Goal: Navigation & Orientation: Find specific page/section

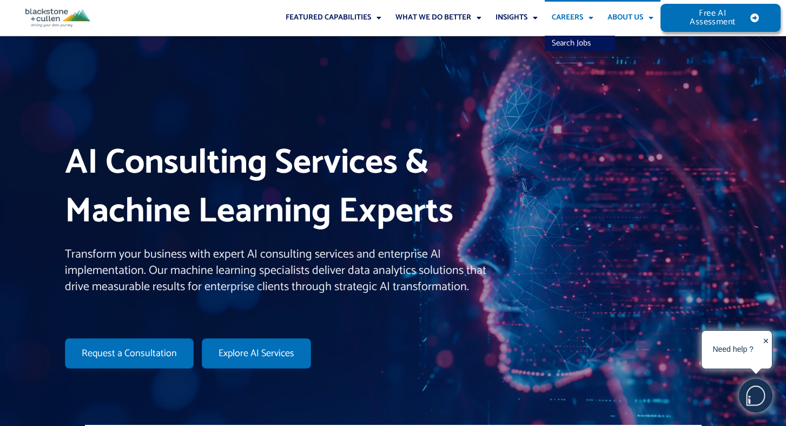
click at [615, 16] on link "About Us" at bounding box center [631, 18] width 60 height 36
click at [621, 36] on link "Our People" at bounding box center [638, 43] width 74 height 15
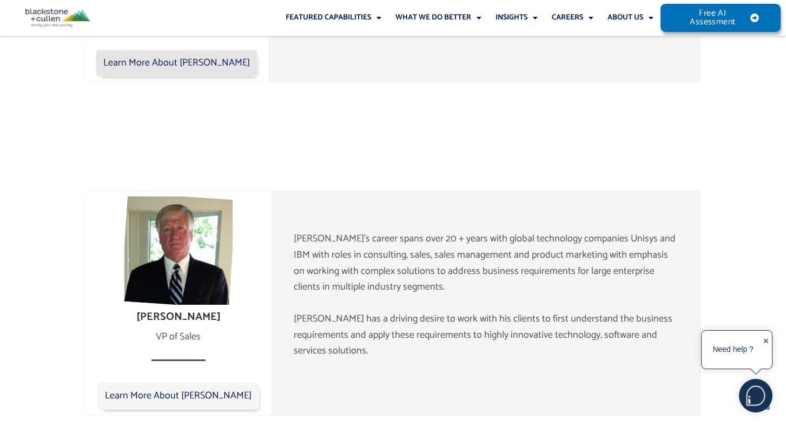
scroll to position [1816, 0]
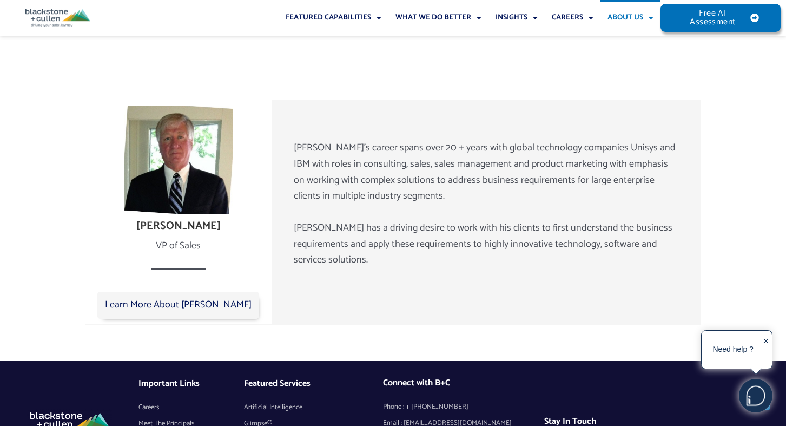
click at [632, 17] on link "About Us" at bounding box center [631, 18] width 60 height 36
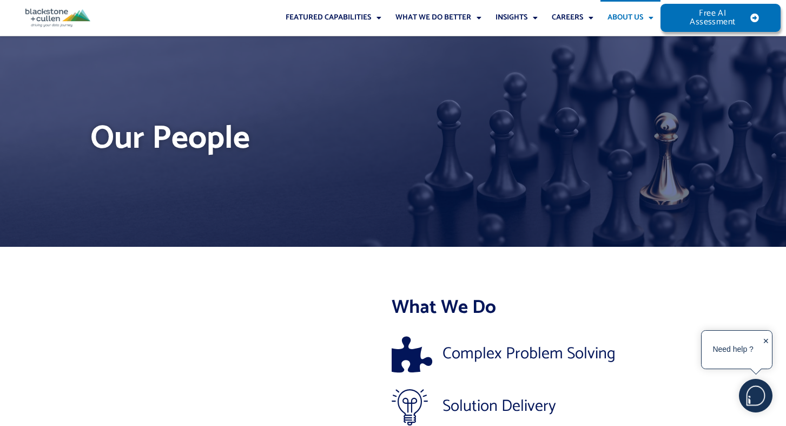
click at [637, 17] on link "About Us" at bounding box center [631, 18] width 60 height 36
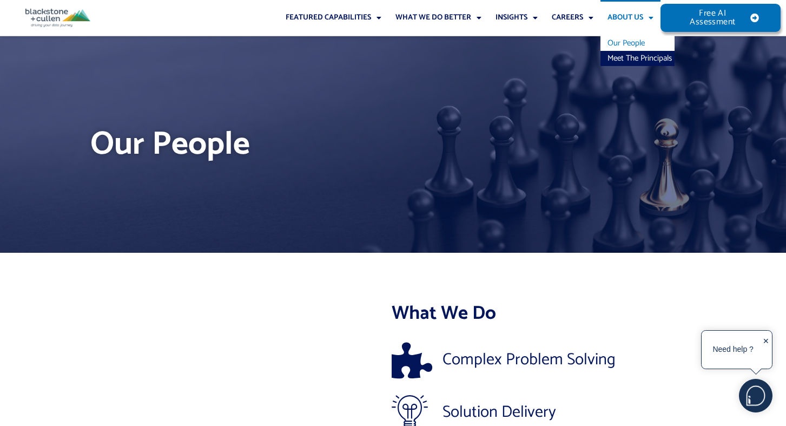
click at [629, 42] on link "Our People" at bounding box center [638, 43] width 74 height 15
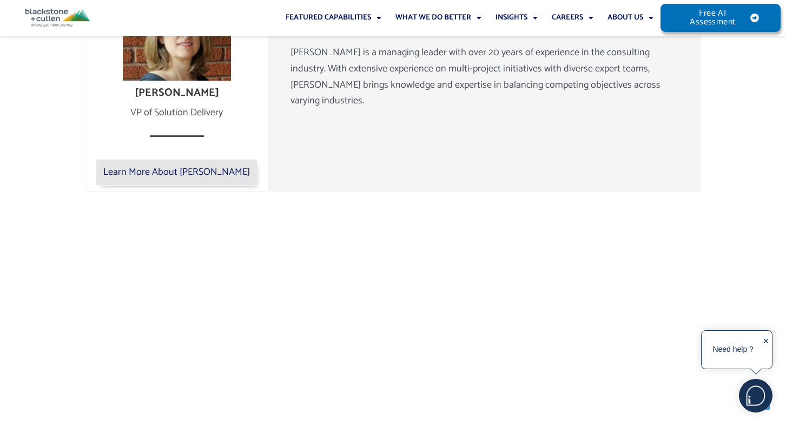
scroll to position [1682, 0]
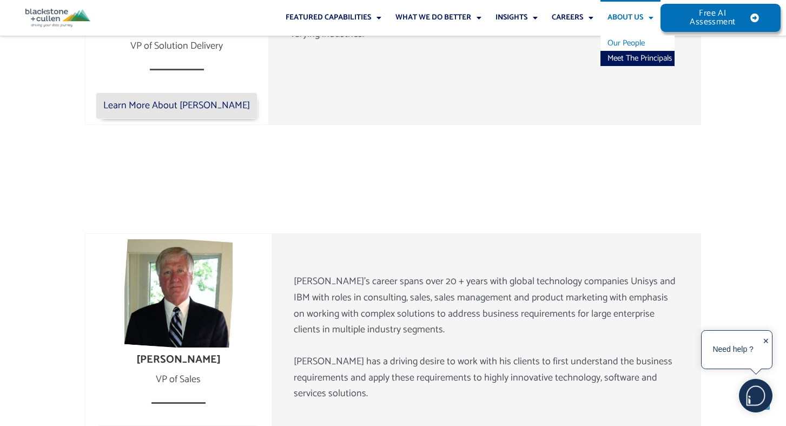
click at [641, 23] on link "About Us" at bounding box center [631, 18] width 60 height 36
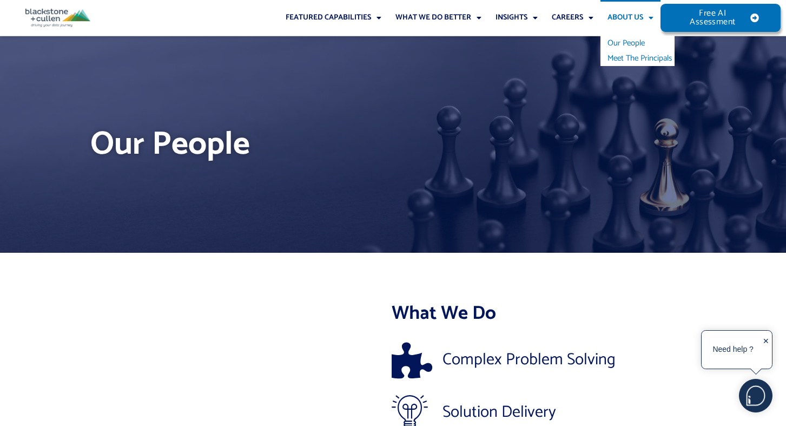
click at [643, 57] on link "Meet The Principals" at bounding box center [638, 58] width 74 height 15
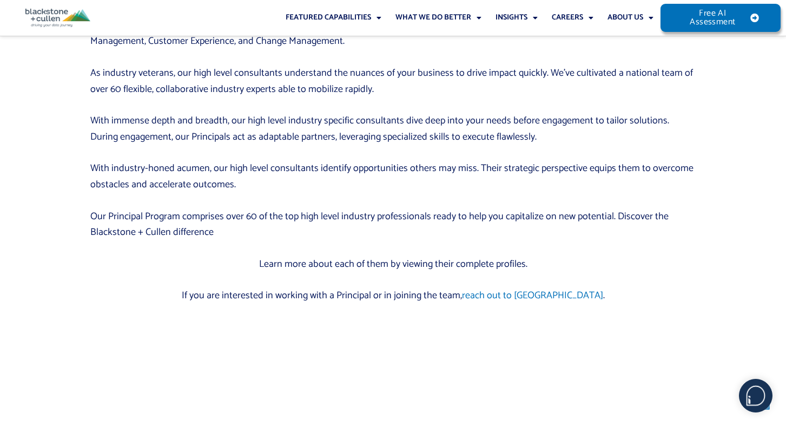
scroll to position [621, 0]
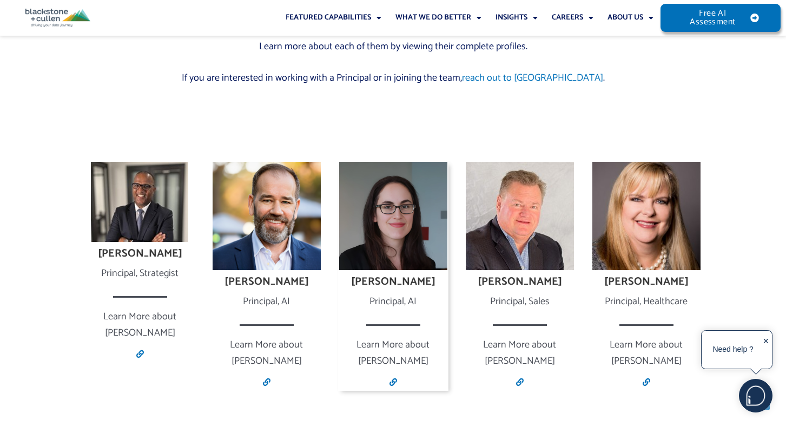
click at [391, 357] on div "Alexis Yelton Principal, AI Learn More about Alexis Link" at bounding box center [393, 332] width 110 height 115
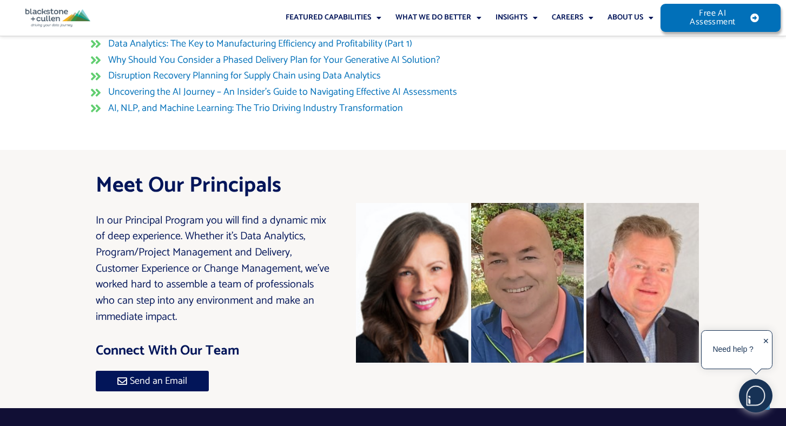
scroll to position [1505, 0]
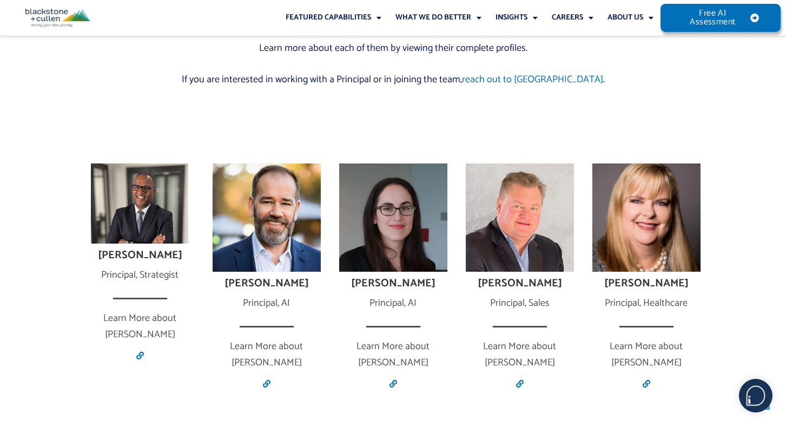
scroll to position [621, 0]
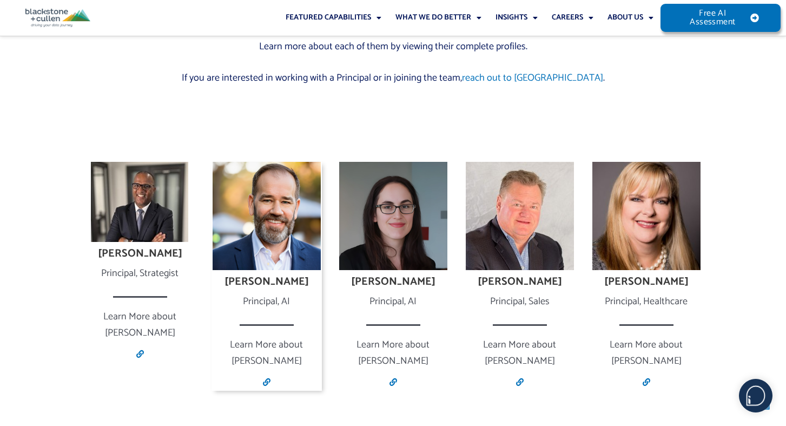
click at [245, 195] on img at bounding box center [267, 216] width 108 height 108
